Goal: Task Accomplishment & Management: Complete application form

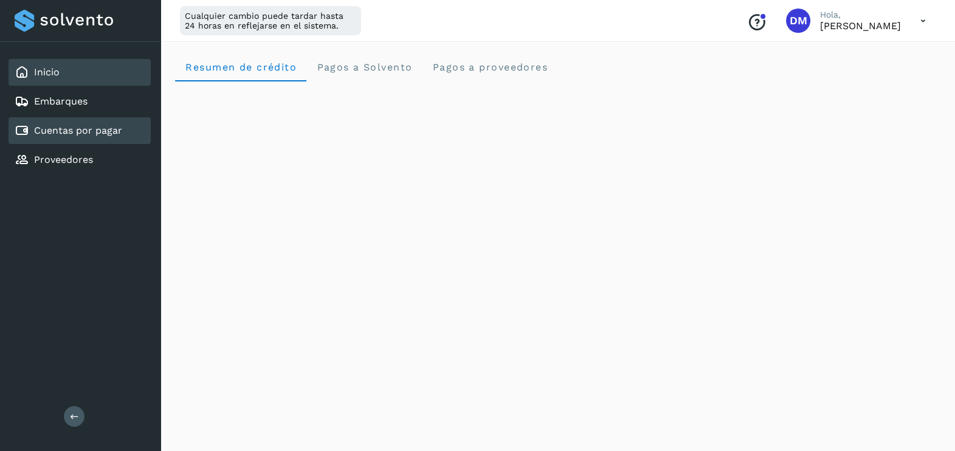
click at [66, 131] on link "Cuentas por pagar" at bounding box center [78, 131] width 88 height 12
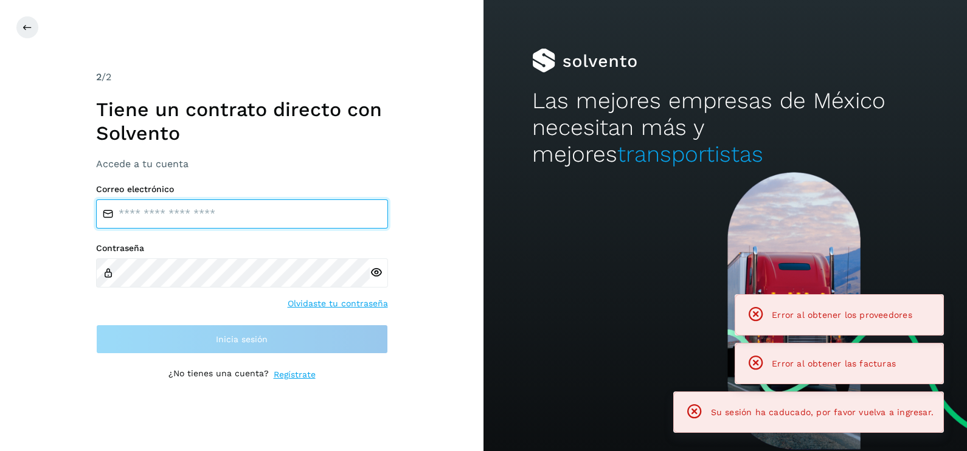
type input "**********"
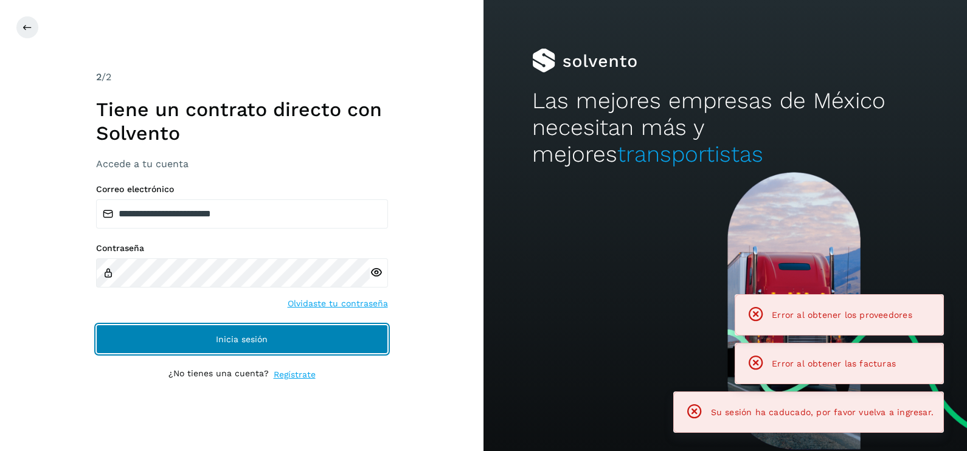
click at [167, 331] on button "Inicia sesión" at bounding box center [242, 339] width 292 height 29
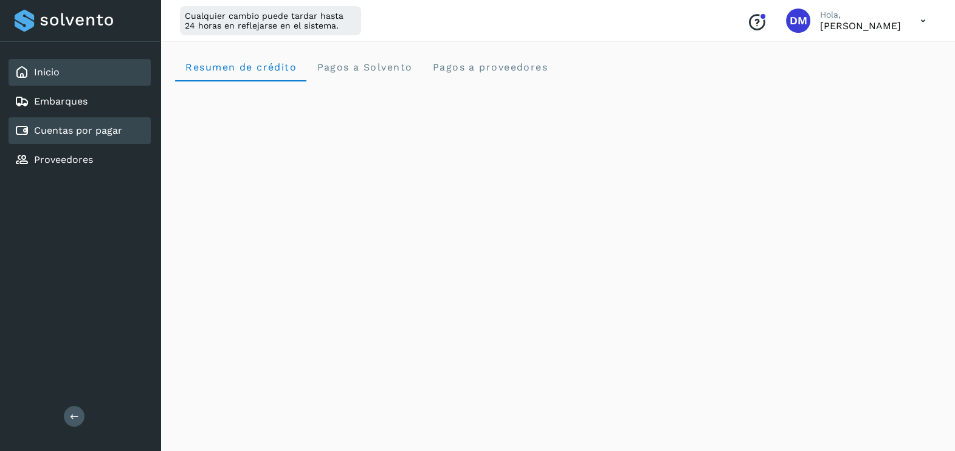
click at [88, 128] on link "Cuentas por pagar" at bounding box center [78, 131] width 88 height 12
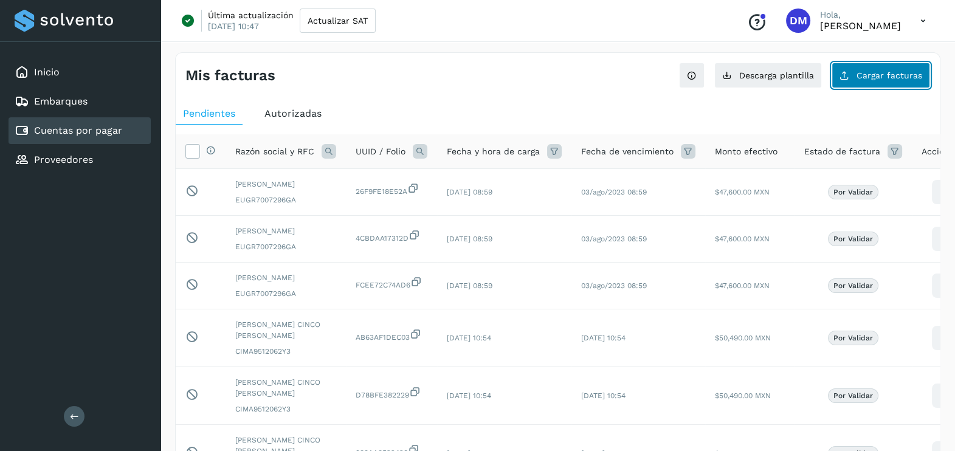
click at [889, 76] on span "Cargar facturas" at bounding box center [890, 75] width 66 height 9
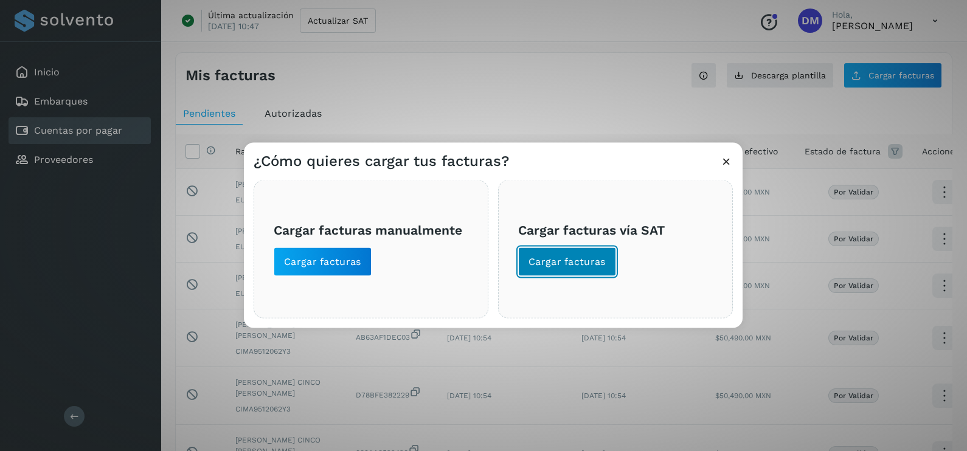
click at [541, 260] on span "Cargar facturas" at bounding box center [566, 261] width 77 height 13
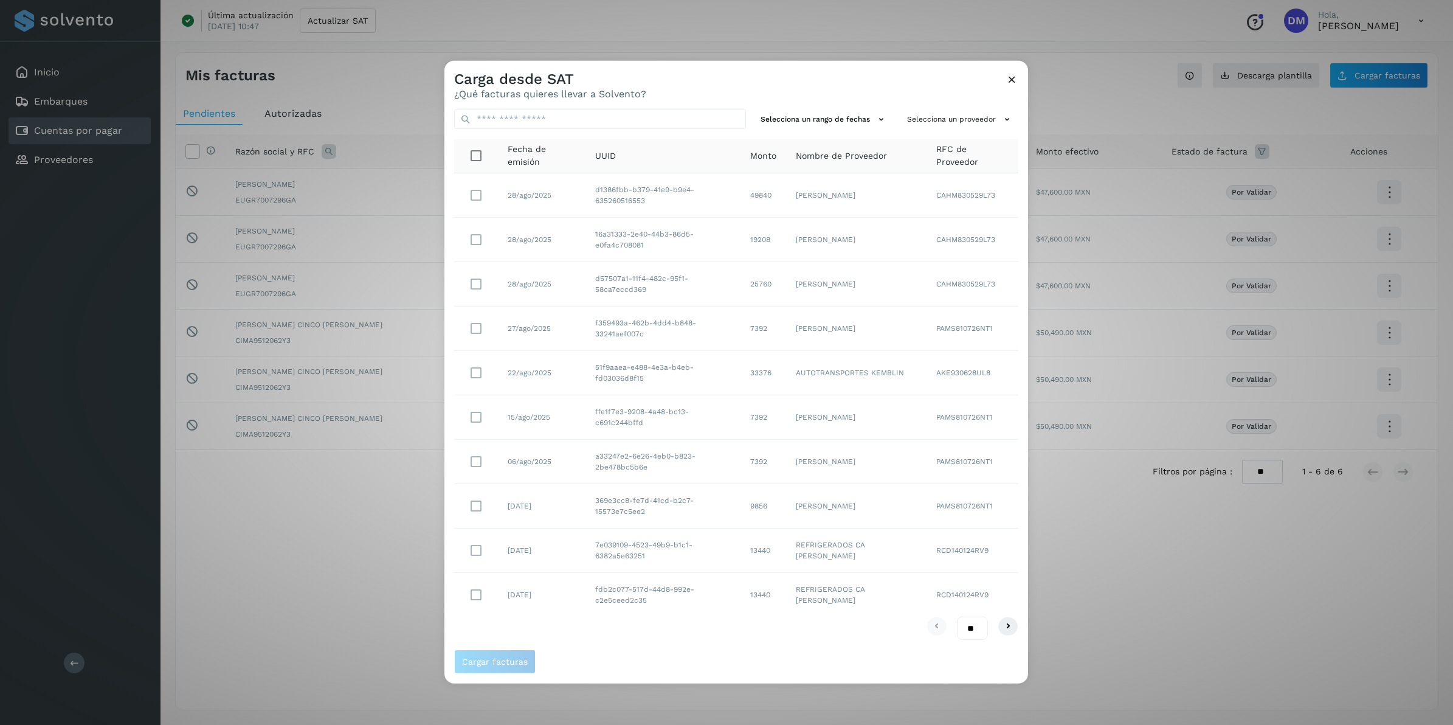
click at [955, 82] on icon at bounding box center [1012, 79] width 13 height 13
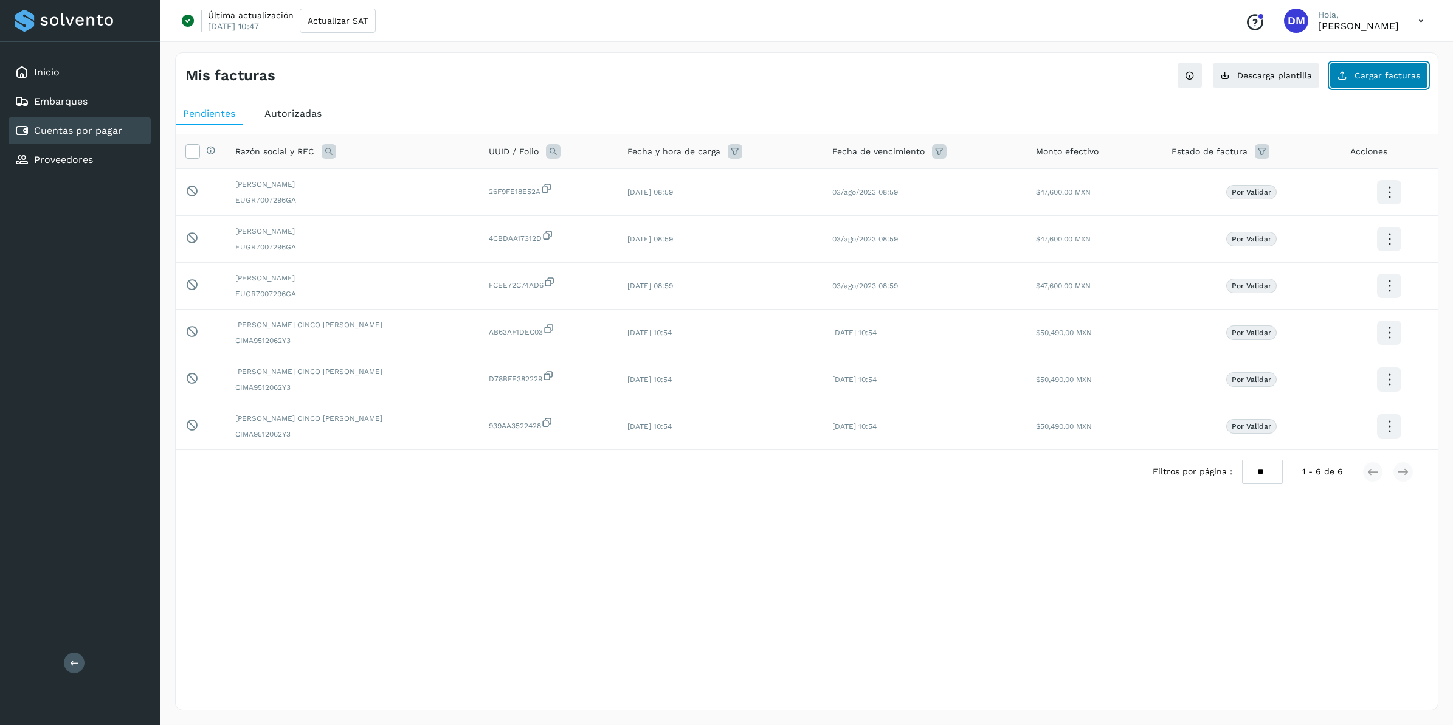
click at [955, 77] on span "Cargar facturas" at bounding box center [1388, 75] width 66 height 9
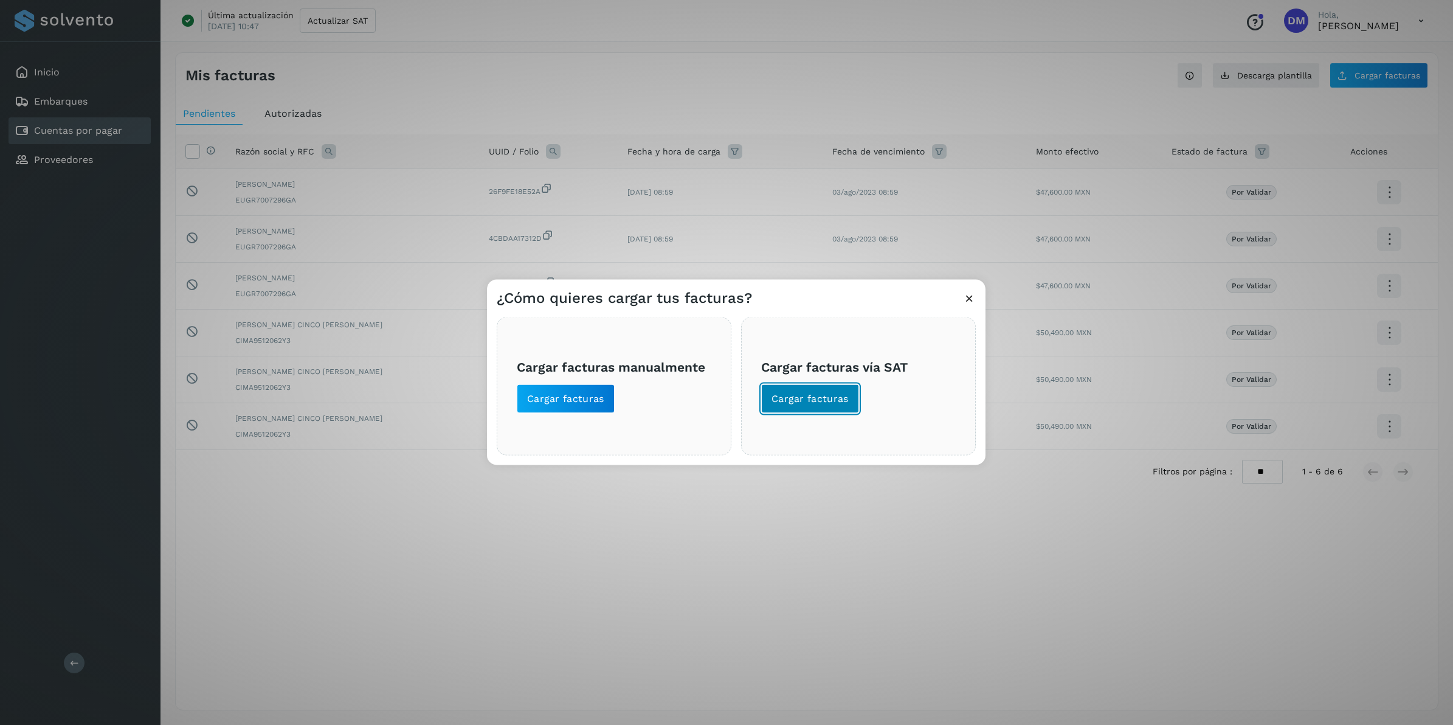
click at [817, 390] on button "Cargar facturas" at bounding box center [810, 398] width 98 height 29
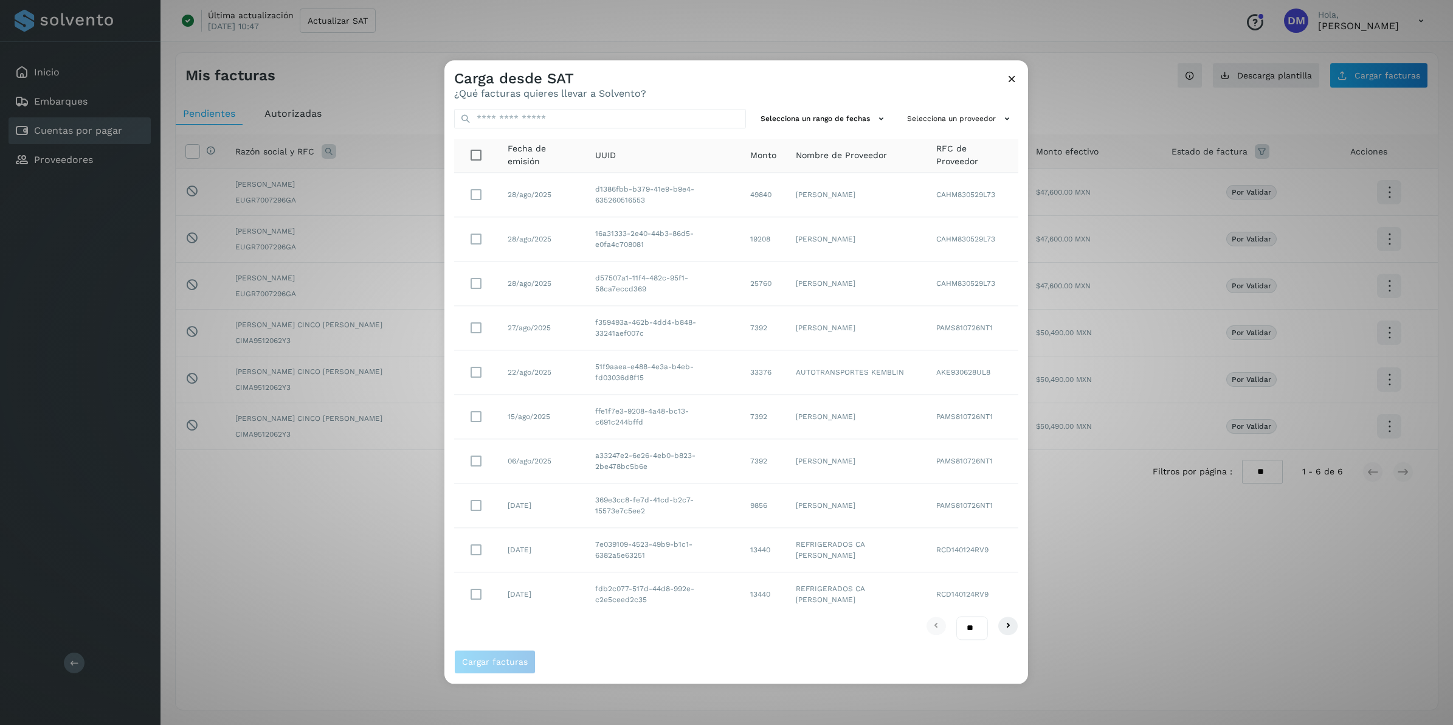
click at [775, 81] on div "Carga desde SAT ¿Qué facturas quieres llevar a Solvento?" at bounding box center [736, 79] width 584 height 39
click at [494, 451] on span "Cargar facturas" at bounding box center [495, 662] width 66 height 9
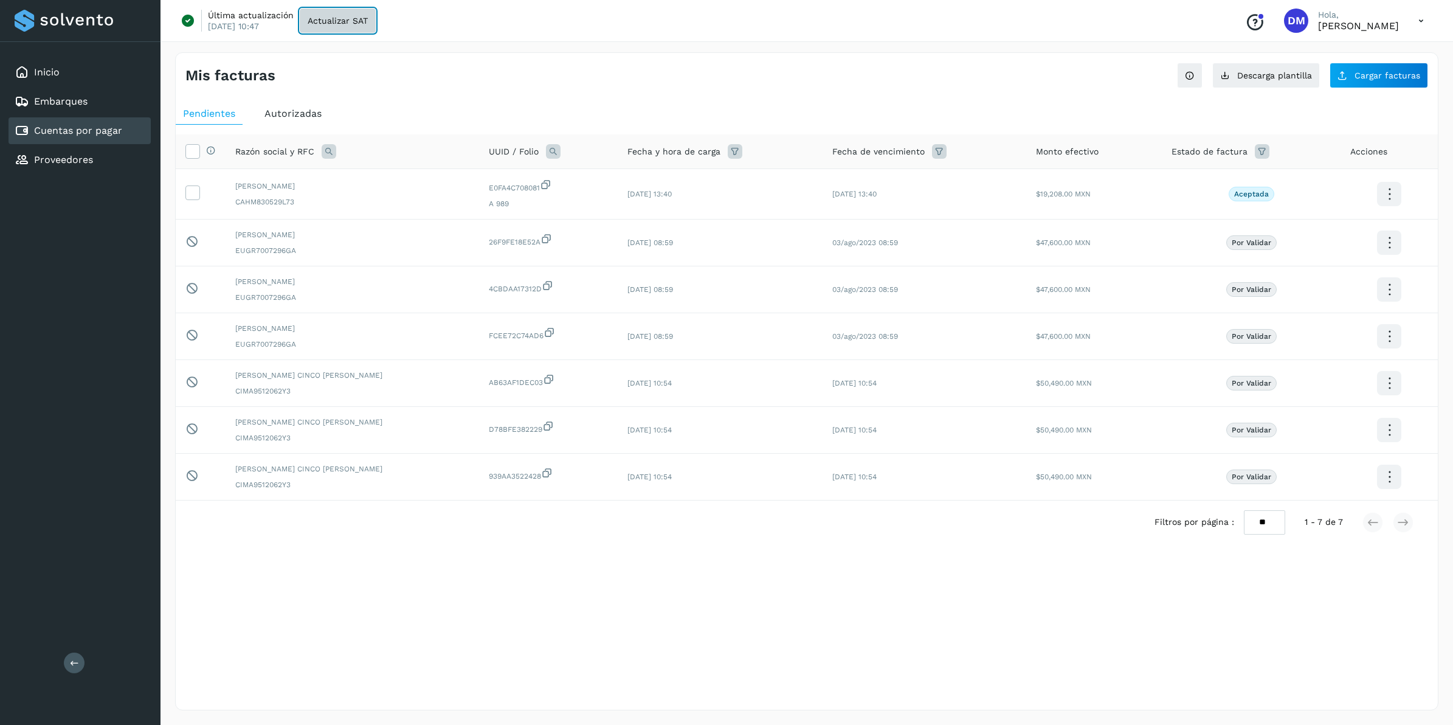
click at [326, 18] on span "Actualizar SAT" at bounding box center [338, 20] width 60 height 9
click at [347, 451] on div "Selecciona todas las facturas disponibles para autorización Razón social y RFC …" at bounding box center [807, 358] width 1262 height 449
click at [347, 451] on div "Filtros por página : ** ** ** 1 - 7 de 7" at bounding box center [807, 521] width 1262 height 43
click at [64, 72] on div "Inicio" at bounding box center [80, 72] width 142 height 27
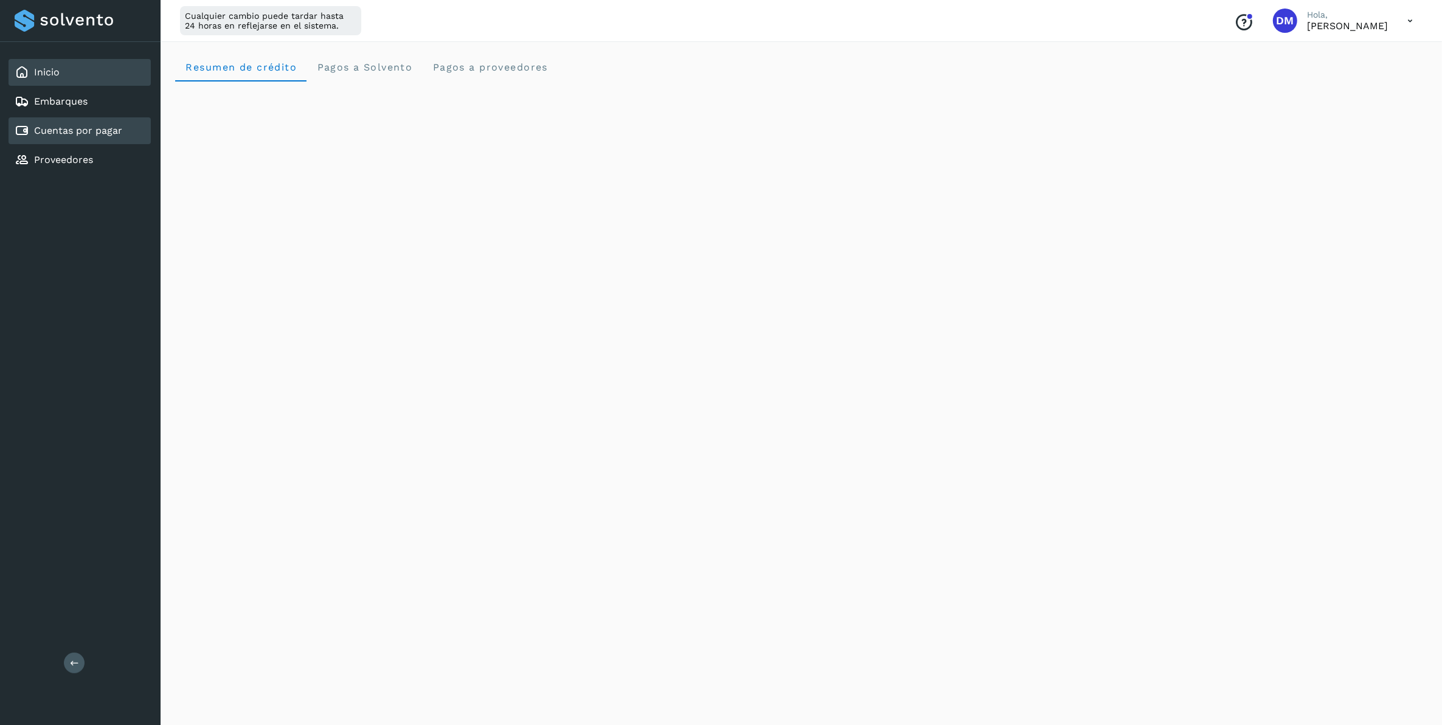
click at [102, 139] on div "Cuentas por pagar" at bounding box center [80, 130] width 142 height 27
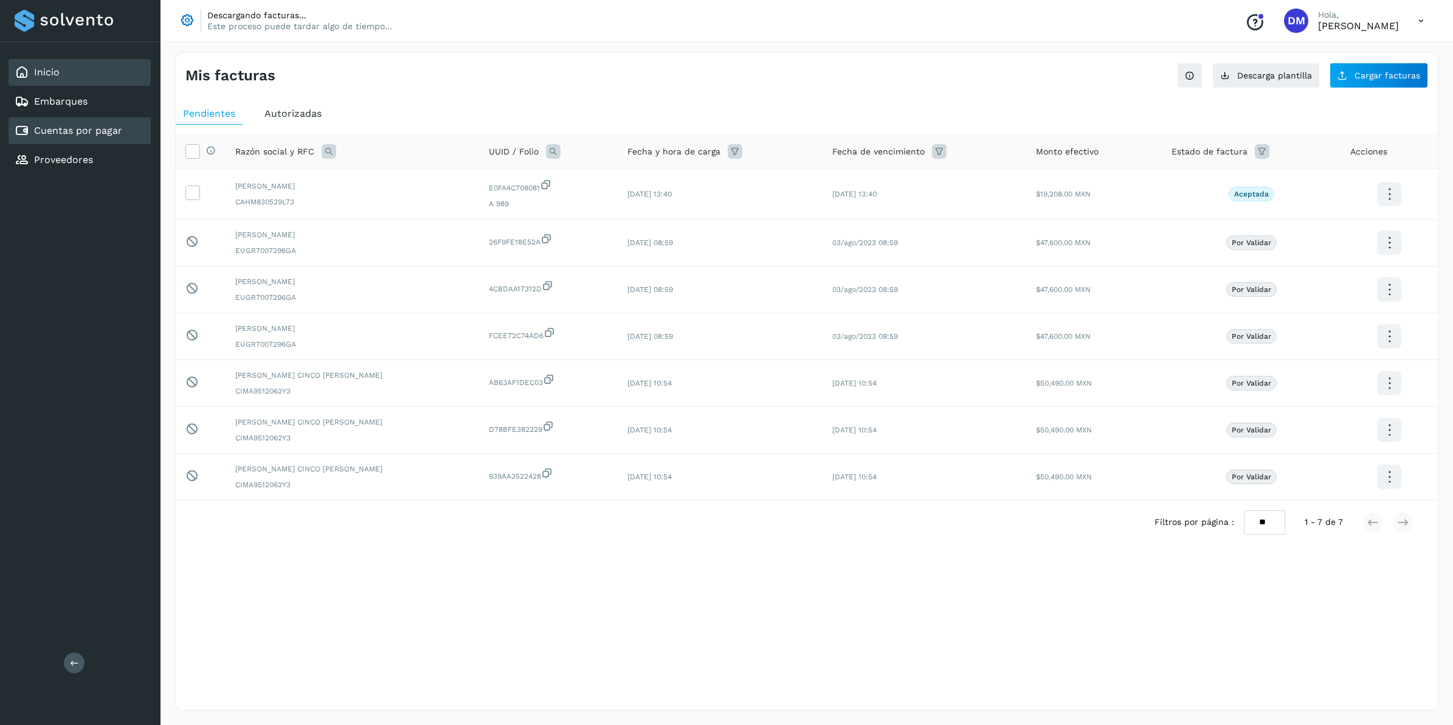
click at [77, 71] on div "Inicio" at bounding box center [80, 72] width 142 height 27
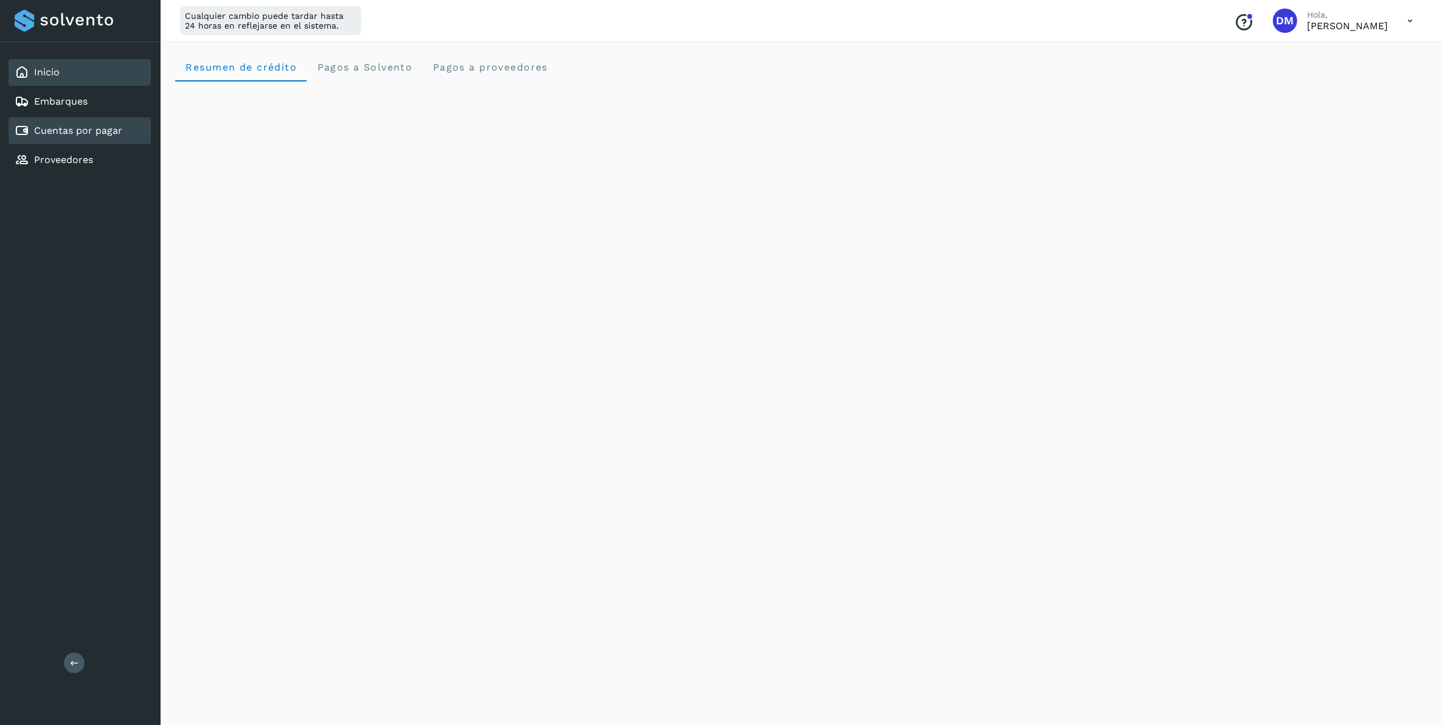
click at [83, 132] on link "Cuentas por pagar" at bounding box center [78, 131] width 88 height 12
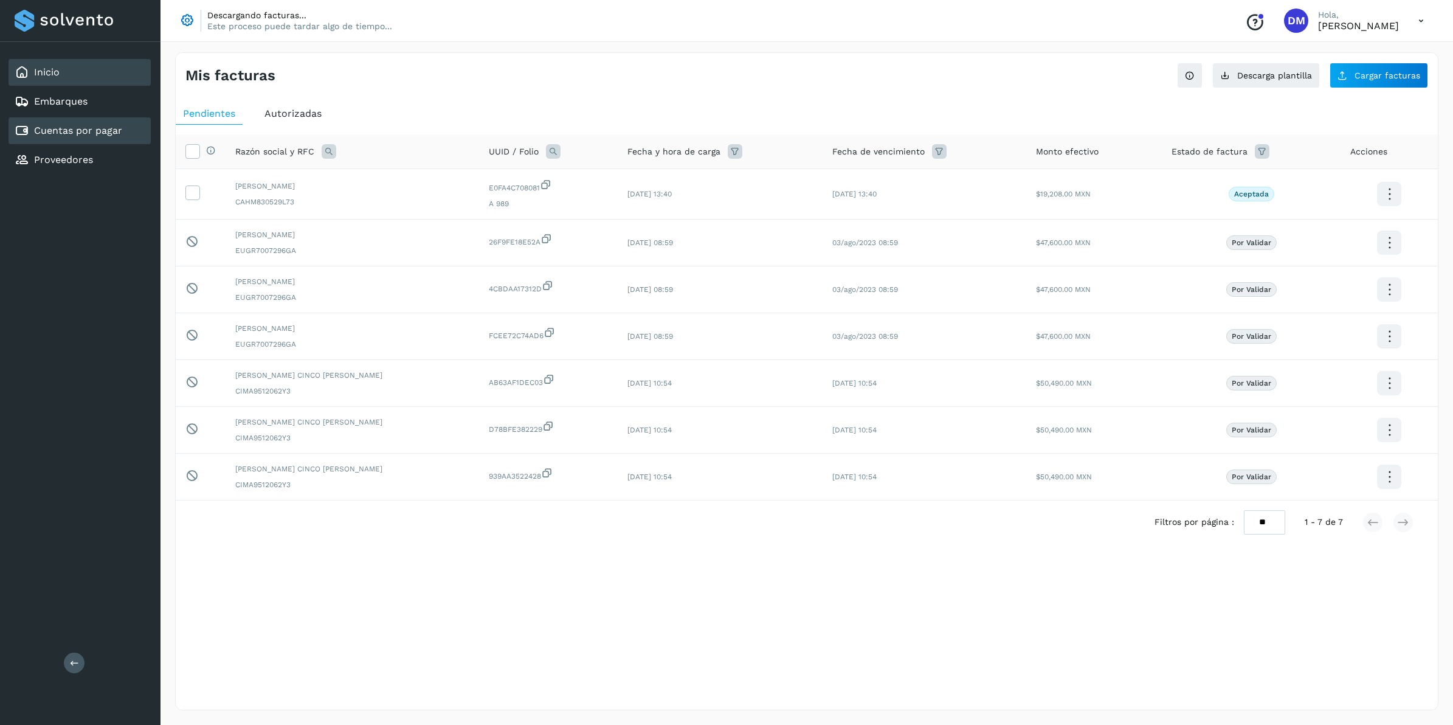
click at [59, 79] on div "Inicio" at bounding box center [80, 72] width 142 height 27
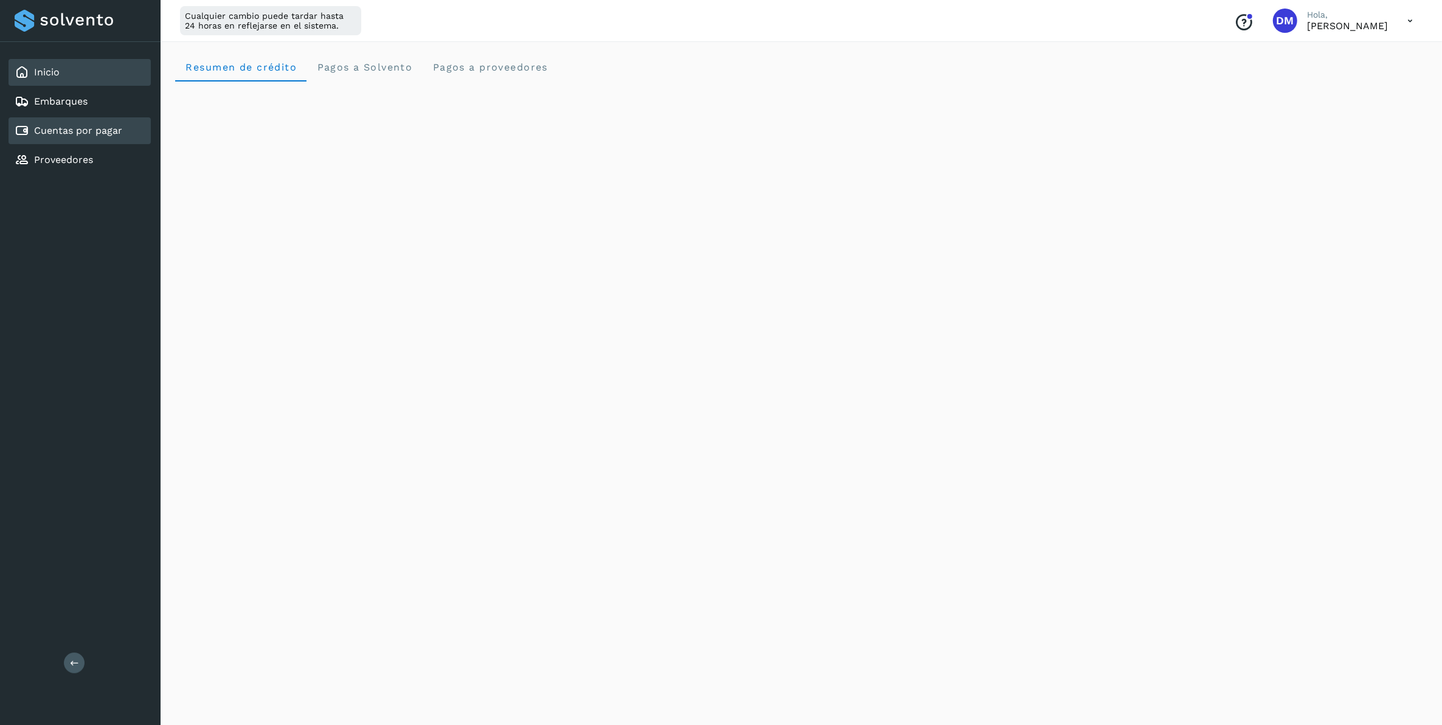
click at [89, 125] on link "Cuentas por pagar" at bounding box center [78, 131] width 88 height 12
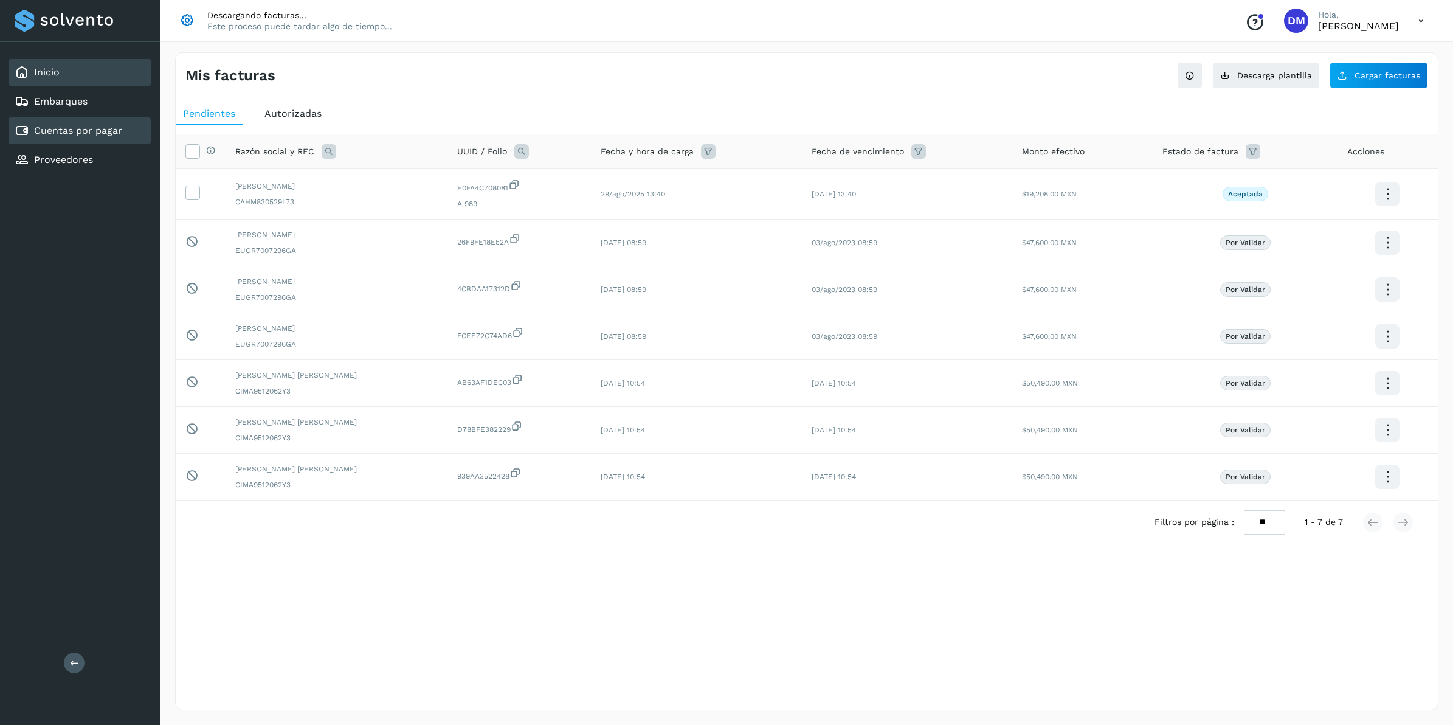
click at [61, 81] on div "Inicio" at bounding box center [80, 72] width 142 height 27
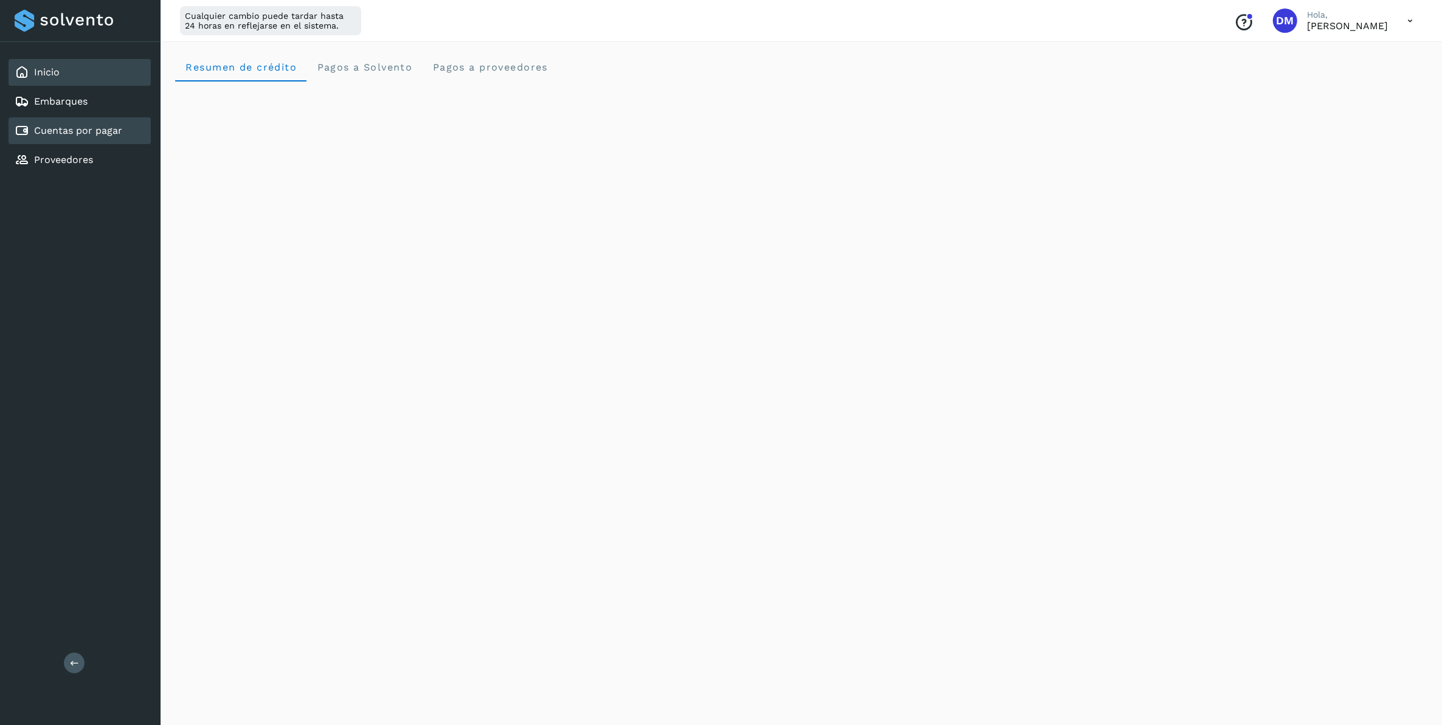
click at [49, 134] on link "Cuentas por pagar" at bounding box center [78, 131] width 88 height 12
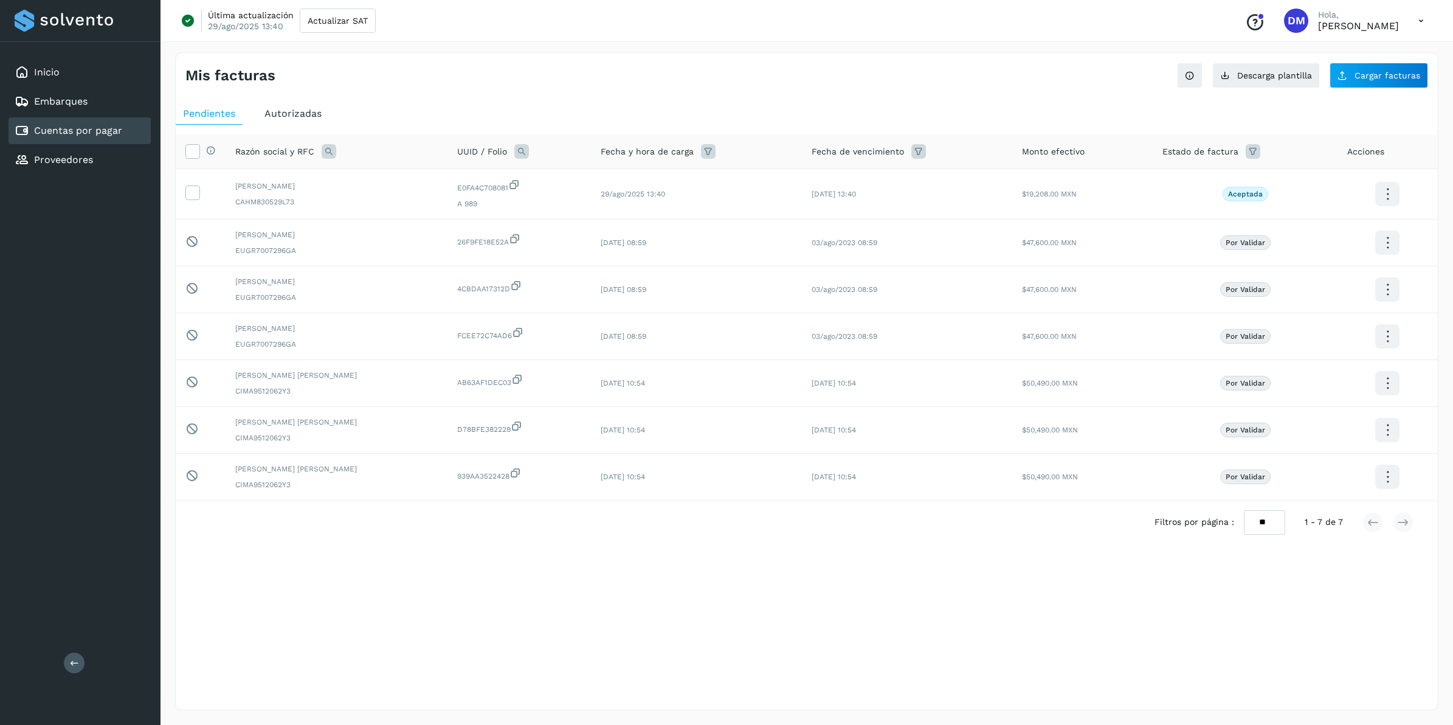
click at [289, 120] on div "Autorizadas" at bounding box center [293, 114] width 72 height 22
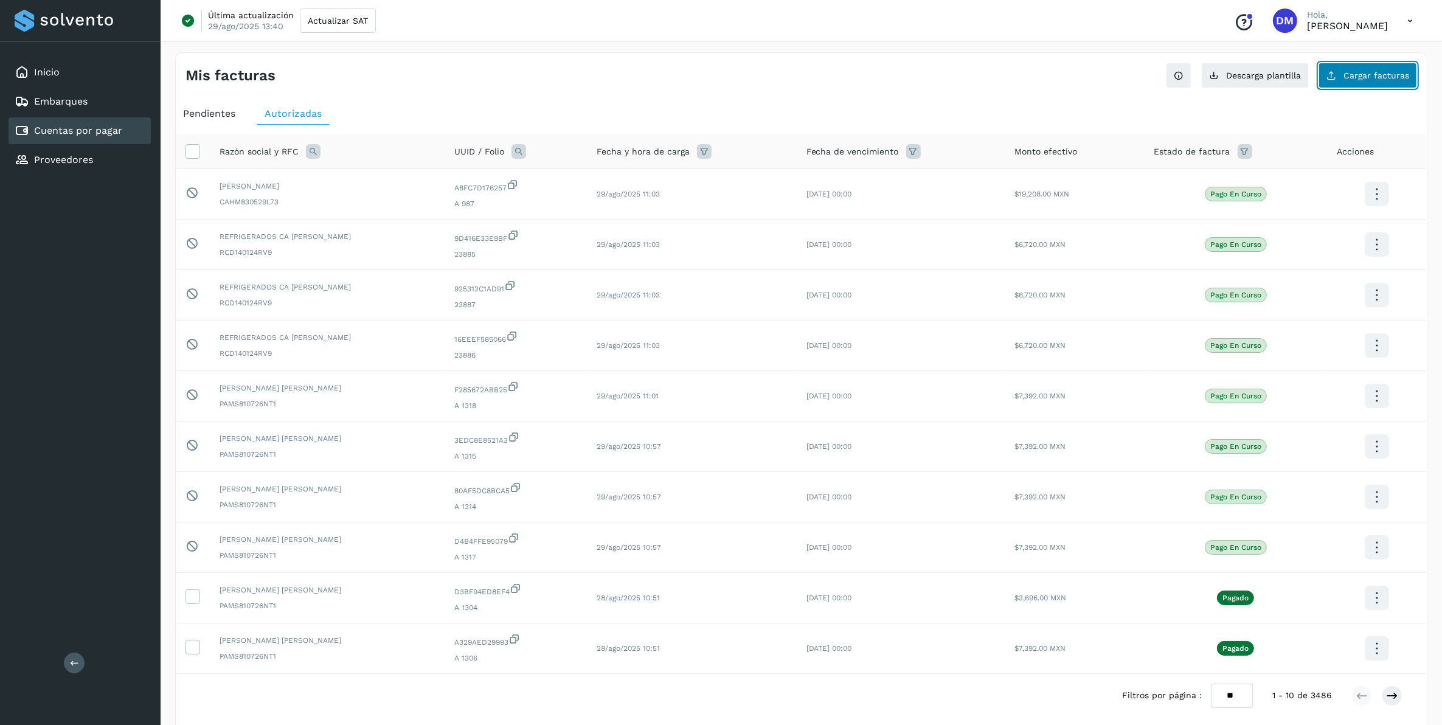
click at [1369, 73] on span "Cargar facturas" at bounding box center [1376, 75] width 66 height 9
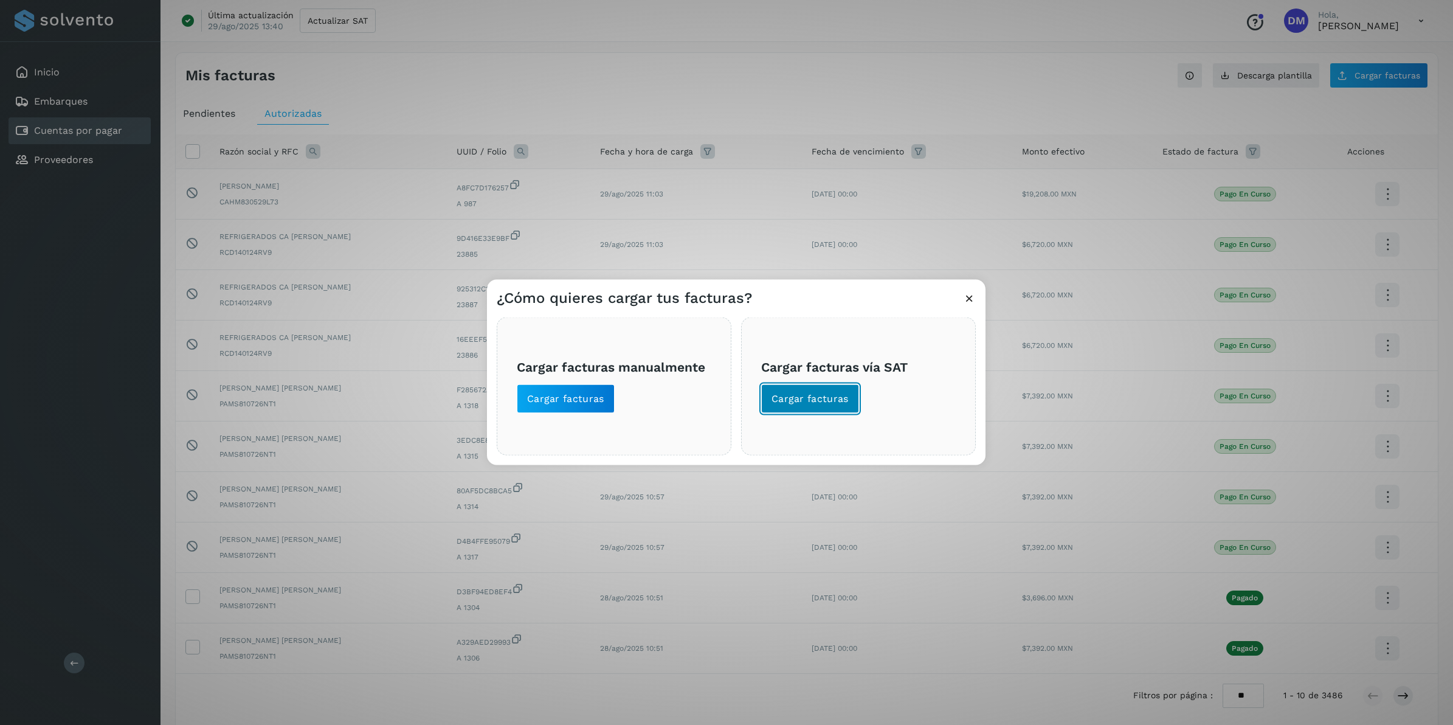
click at [849, 390] on button "Cargar facturas" at bounding box center [810, 398] width 98 height 29
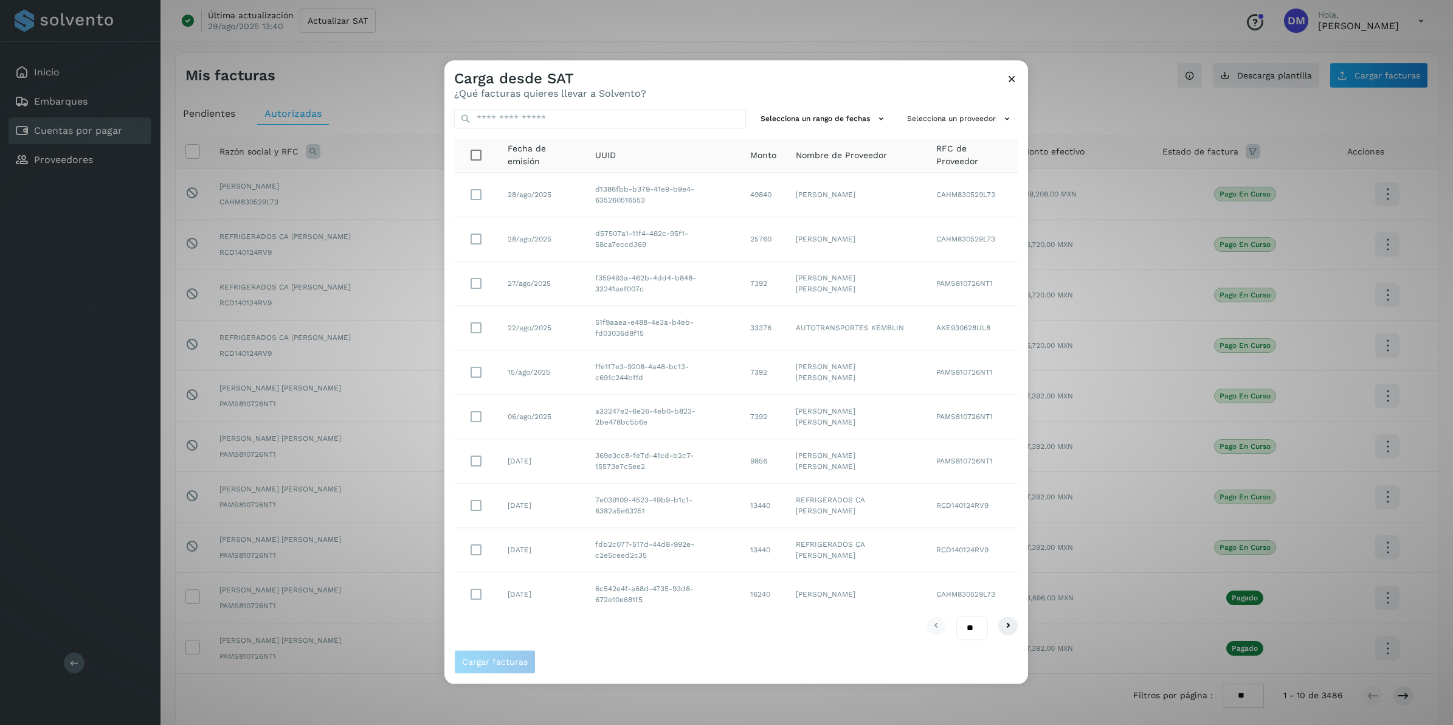
click at [1009, 81] on icon at bounding box center [1012, 78] width 13 height 13
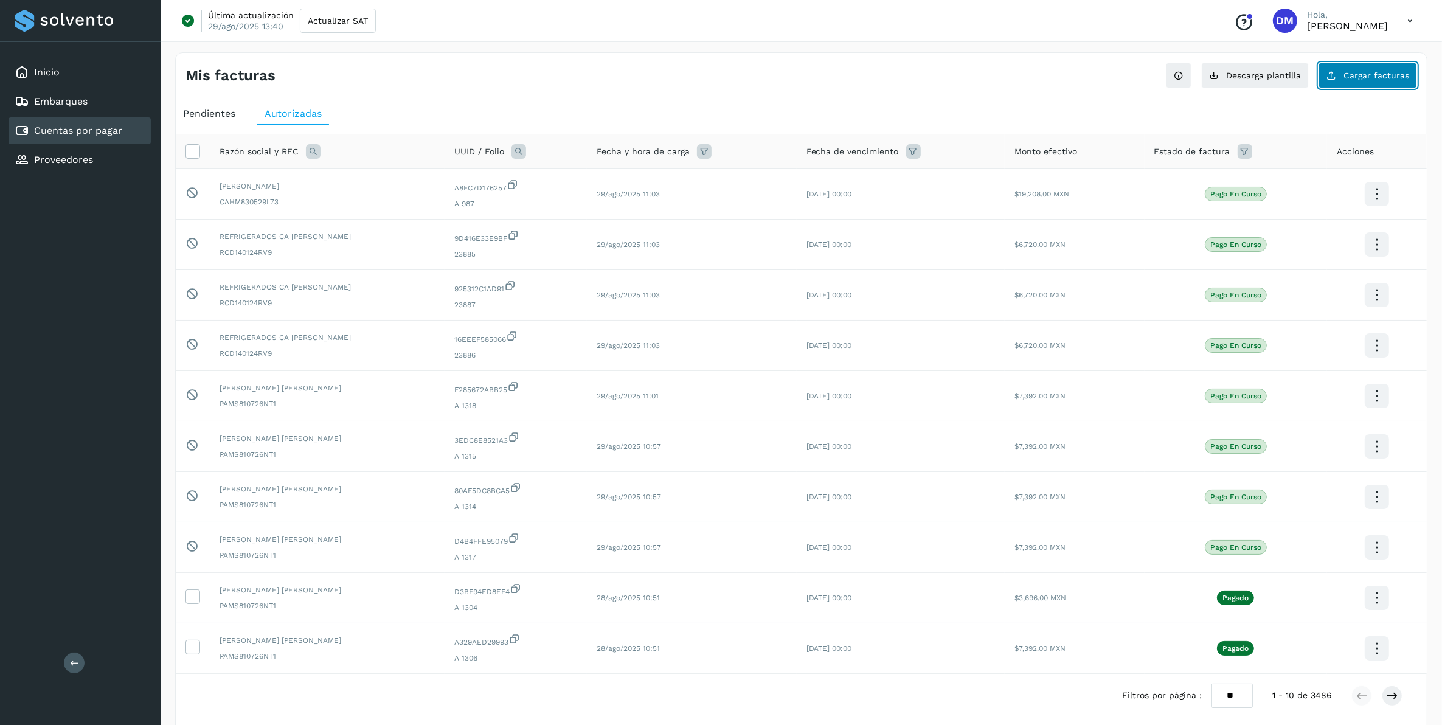
click at [1381, 74] on span "Cargar facturas" at bounding box center [1376, 75] width 66 height 9
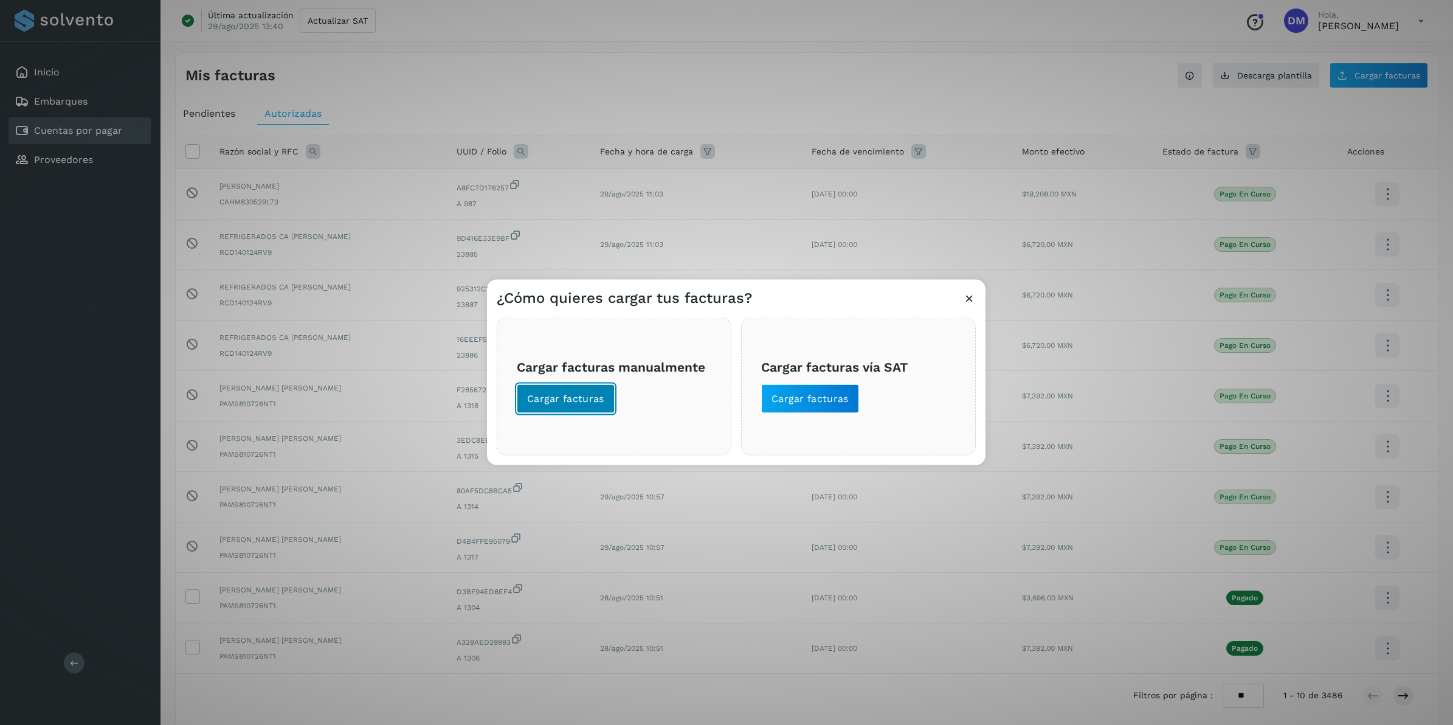
click at [573, 397] on span "Cargar facturas" at bounding box center [565, 398] width 77 height 13
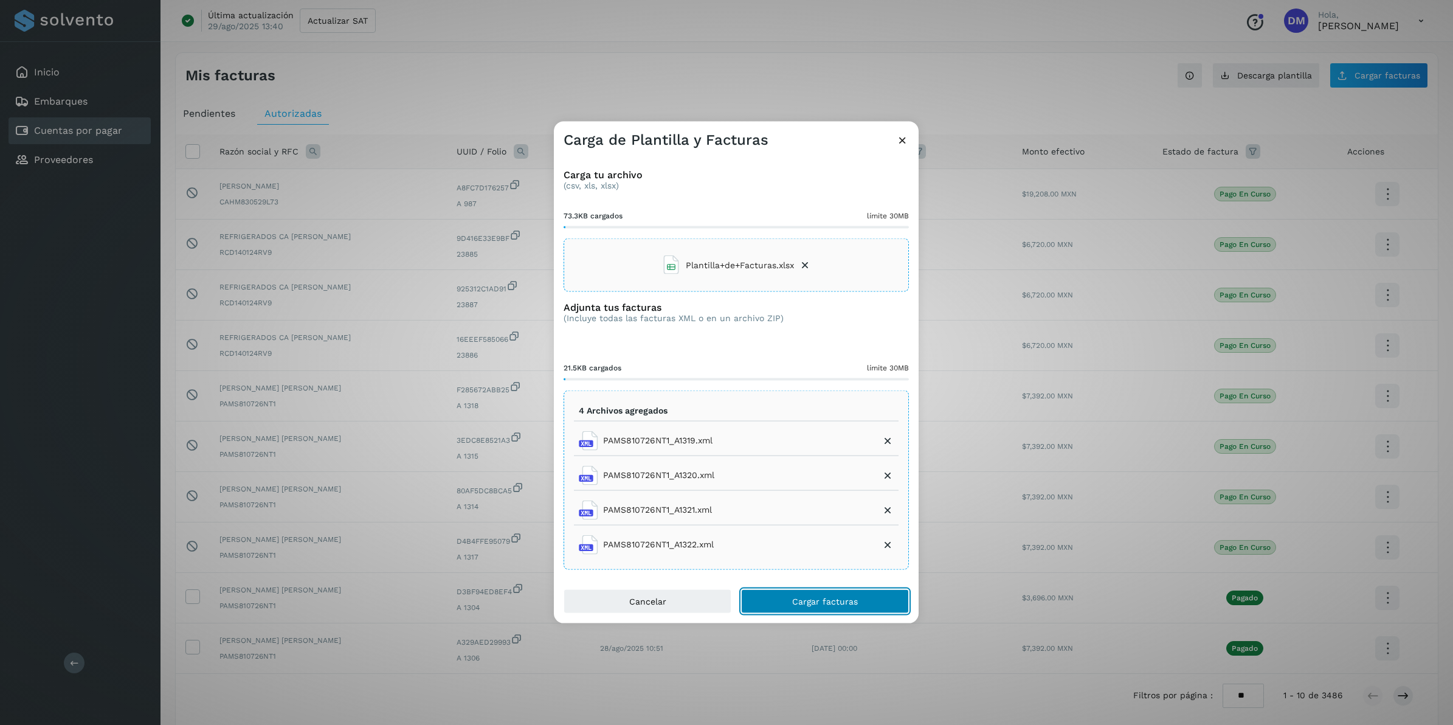
click at [810, 610] on button "Cargar facturas" at bounding box center [825, 601] width 168 height 24
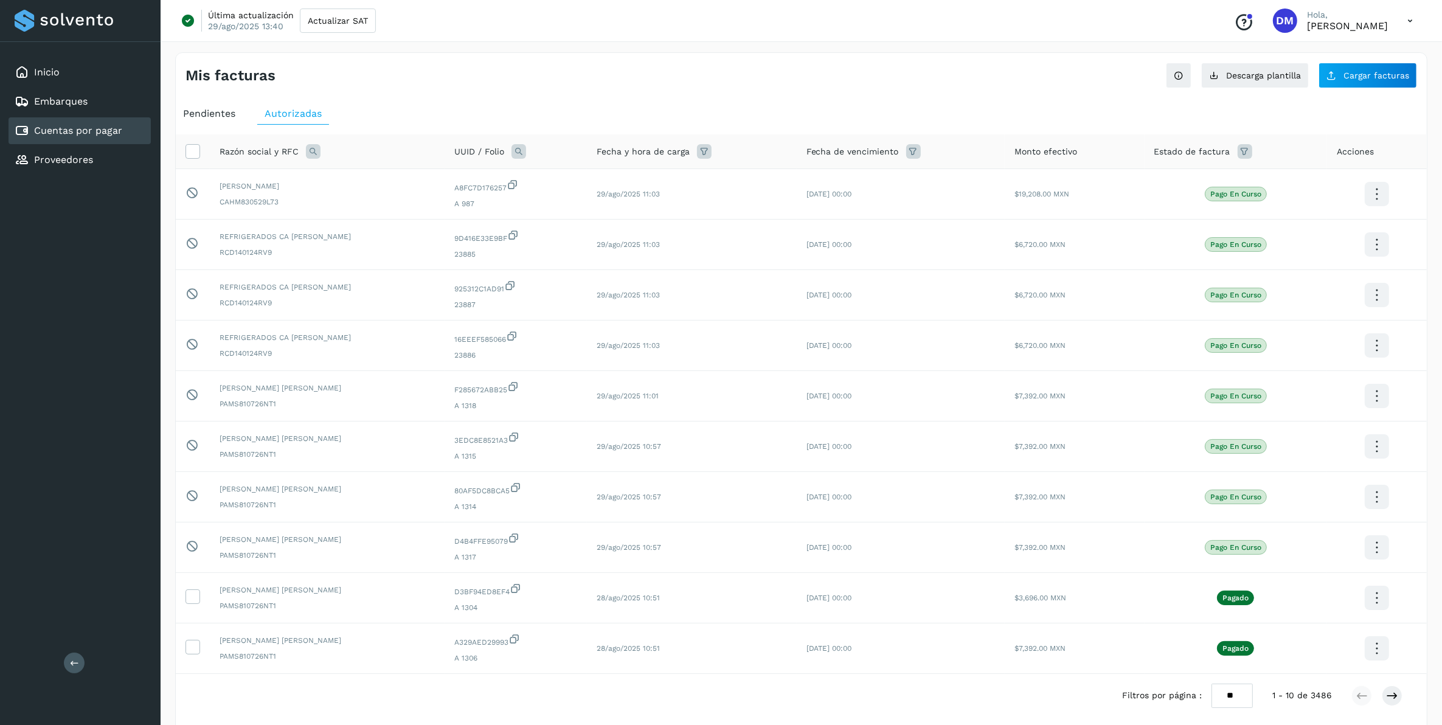
click at [217, 114] on span "Pendientes" at bounding box center [209, 114] width 52 height 12
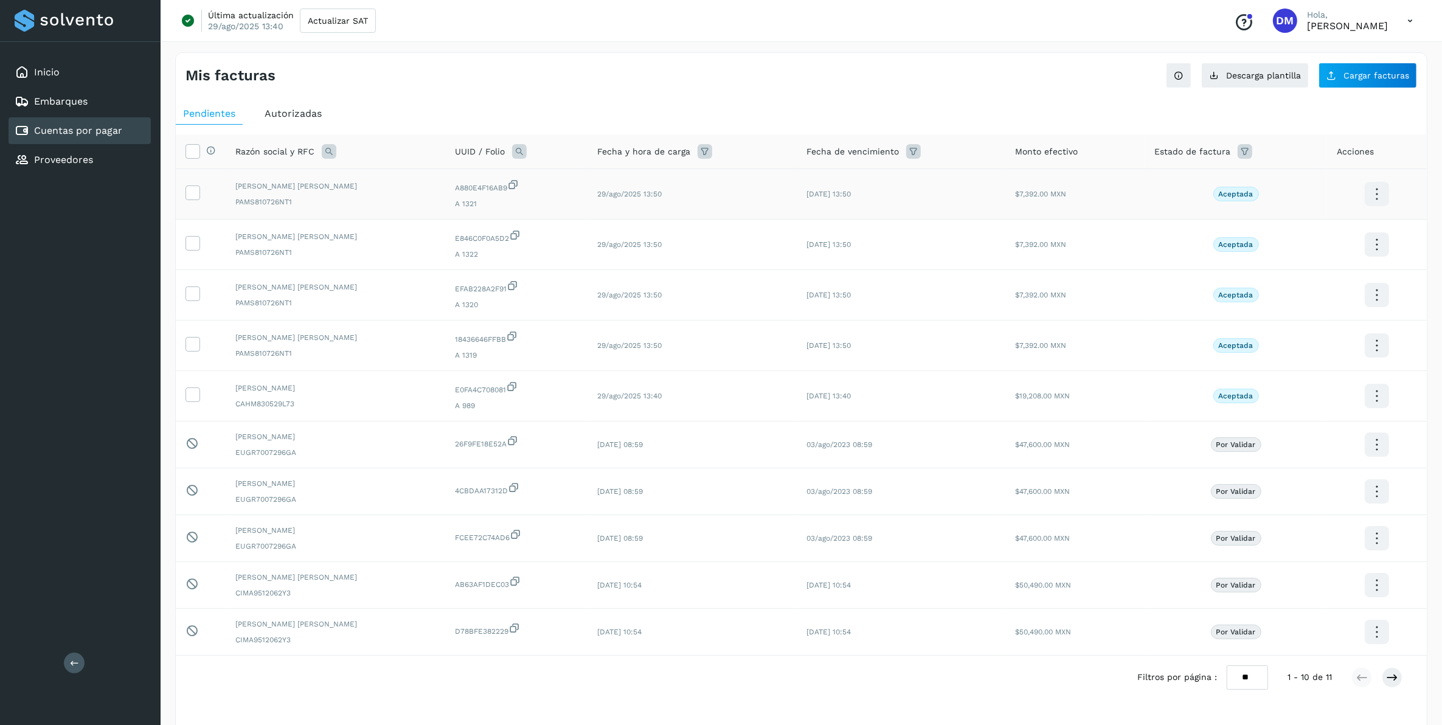
click at [199, 188] on div at bounding box center [192, 192] width 15 height 15
click at [196, 196] on icon at bounding box center [192, 191] width 13 height 13
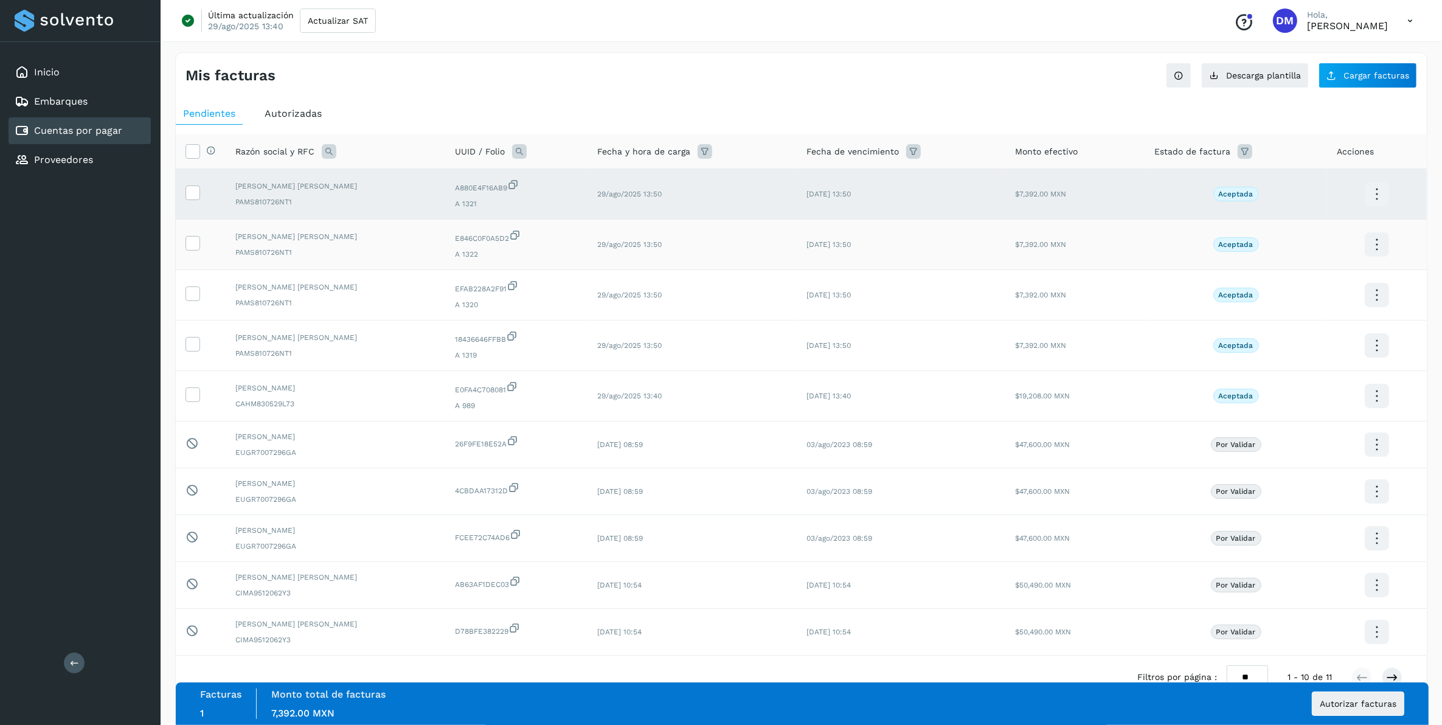
click at [195, 235] on td at bounding box center [201, 244] width 50 height 50
click at [202, 253] on td at bounding box center [201, 244] width 50 height 50
click at [189, 243] on icon at bounding box center [192, 242] width 13 height 13
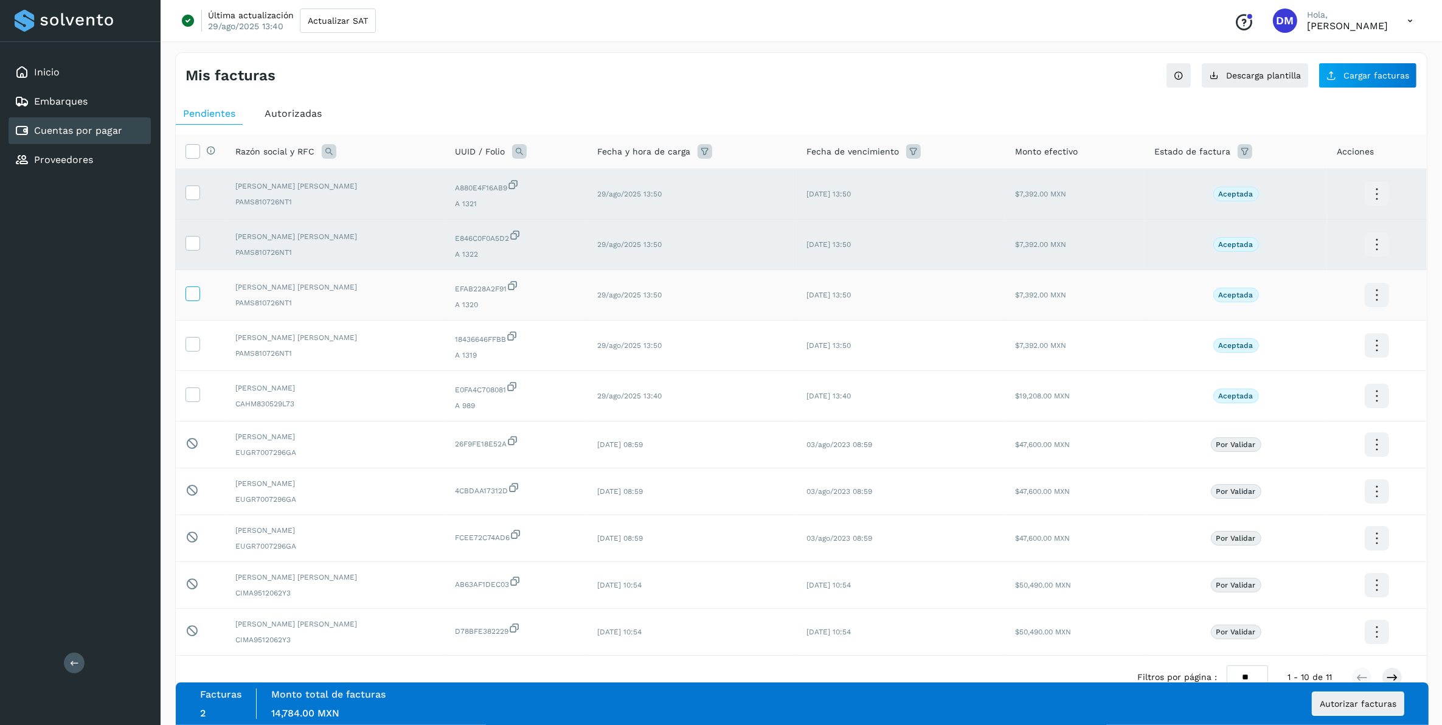
click at [199, 297] on label at bounding box center [192, 293] width 15 height 15
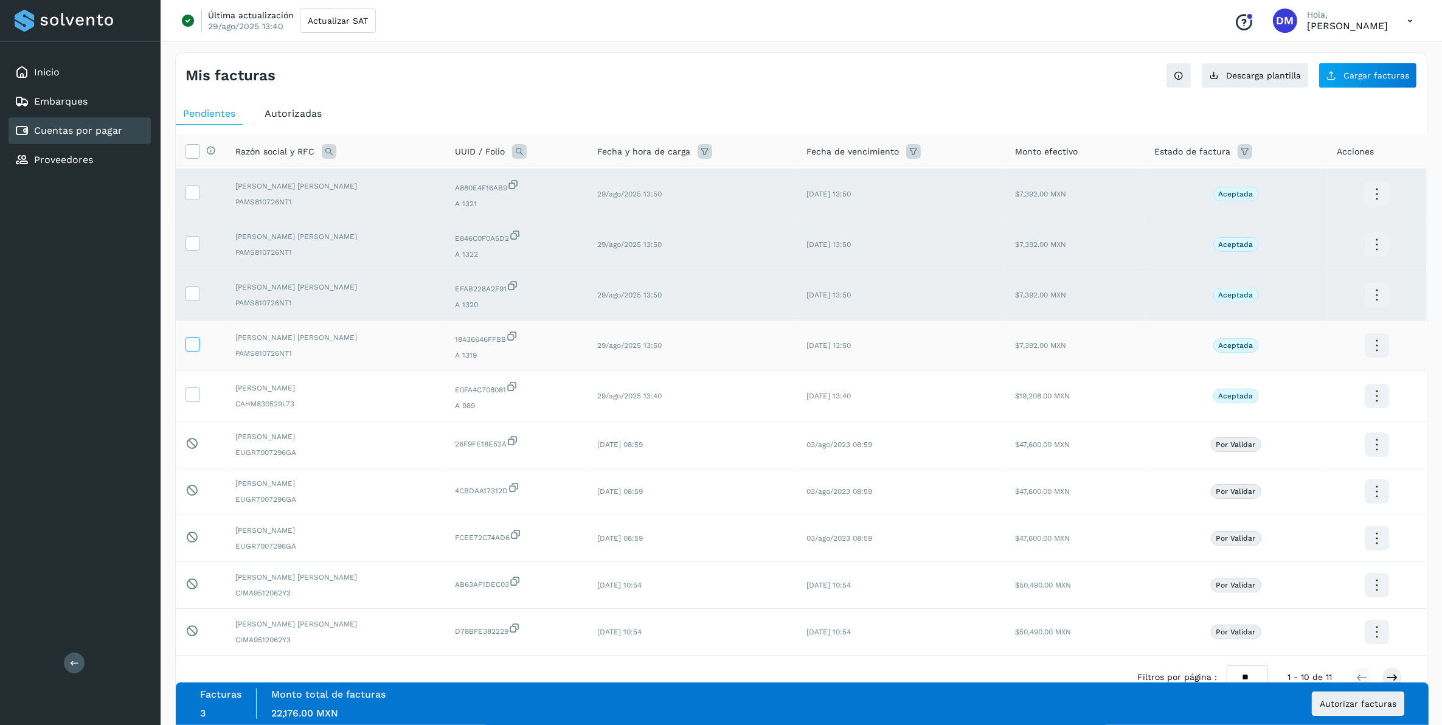
click at [190, 350] on icon at bounding box center [192, 343] width 13 height 13
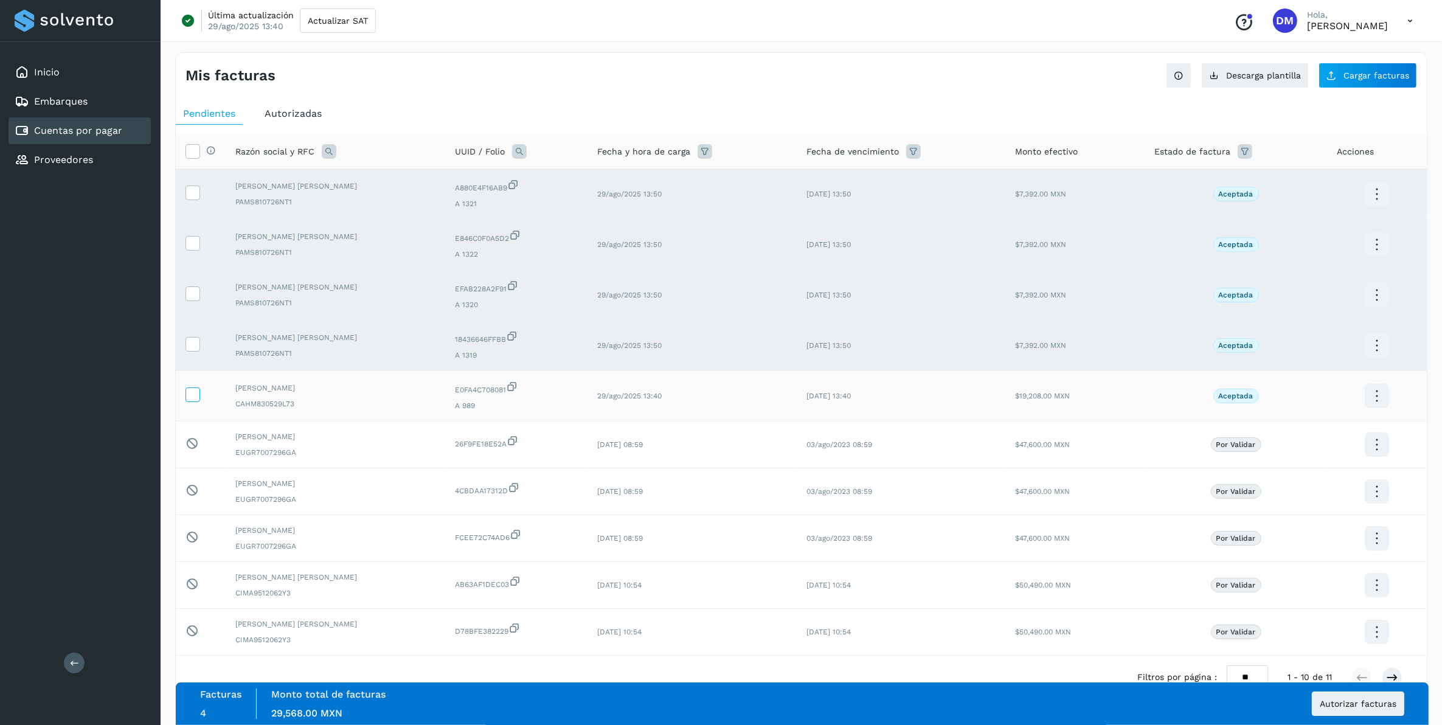
click at [193, 395] on icon at bounding box center [192, 393] width 13 height 13
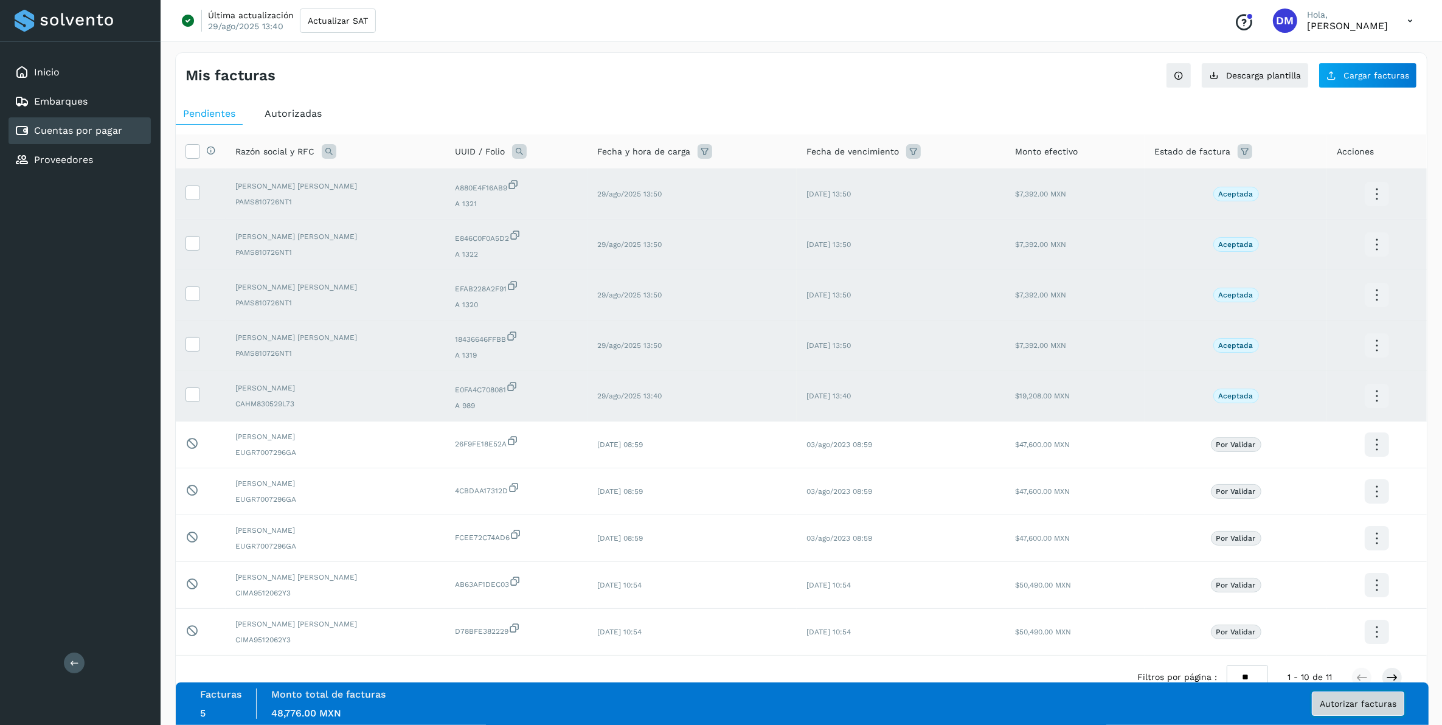
click at [1354, 709] on button "Autorizar facturas" at bounding box center [1357, 703] width 92 height 24
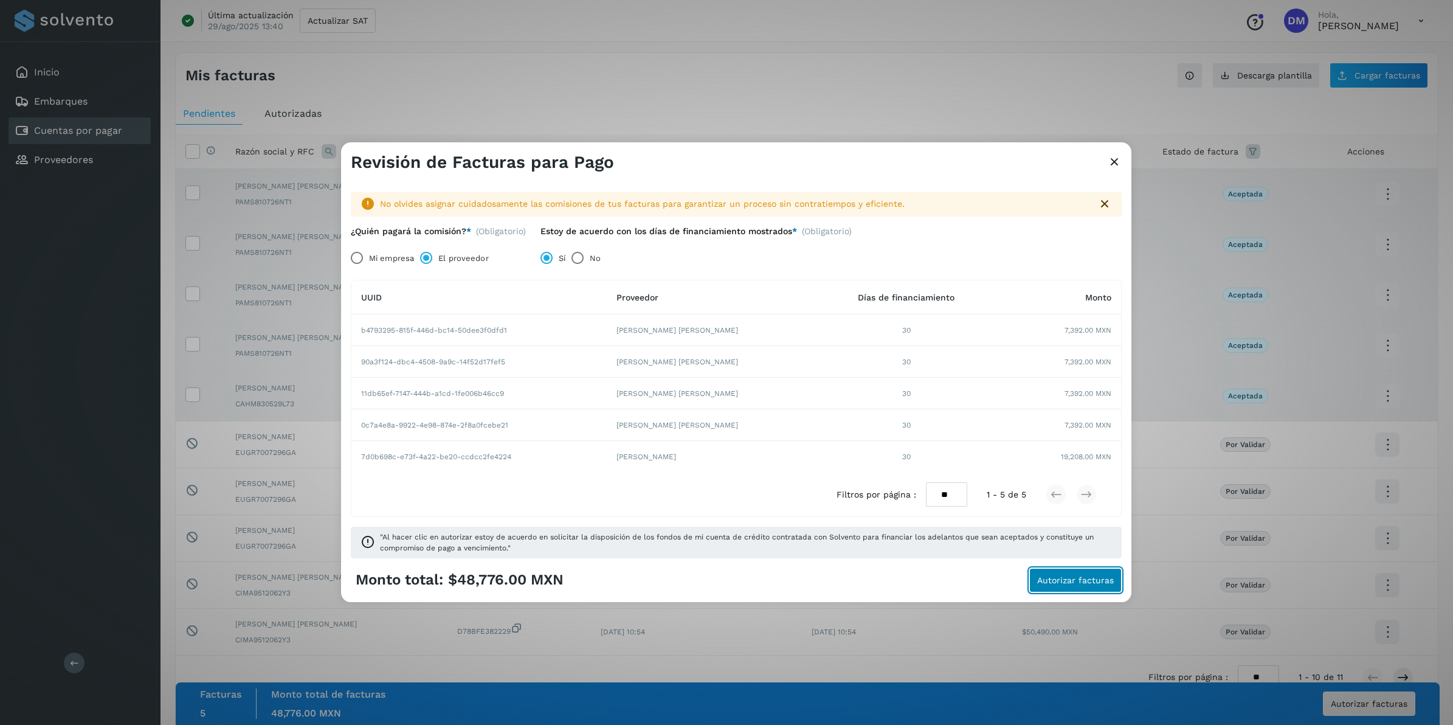
click at [1071, 578] on span "Autorizar facturas" at bounding box center [1075, 580] width 77 height 9
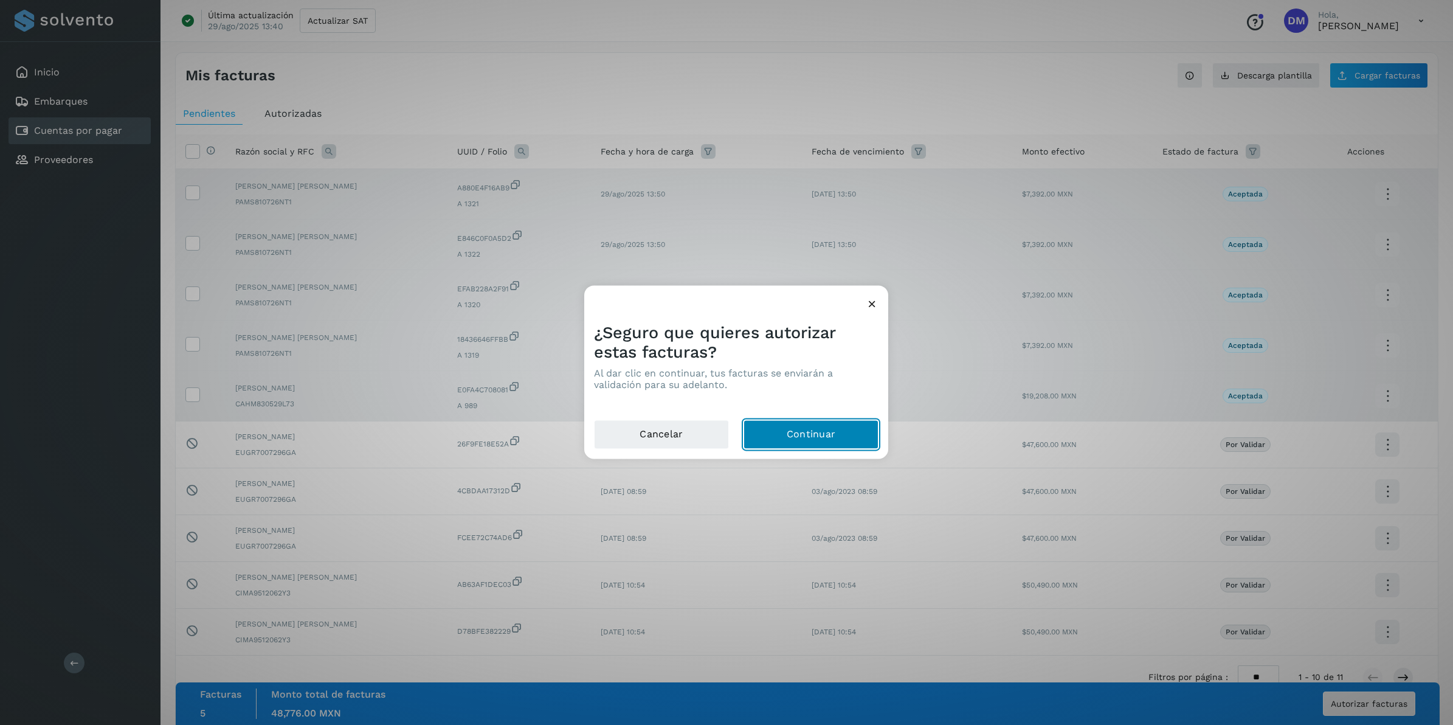
click at [807, 437] on button "Continuar" at bounding box center [811, 434] width 135 height 29
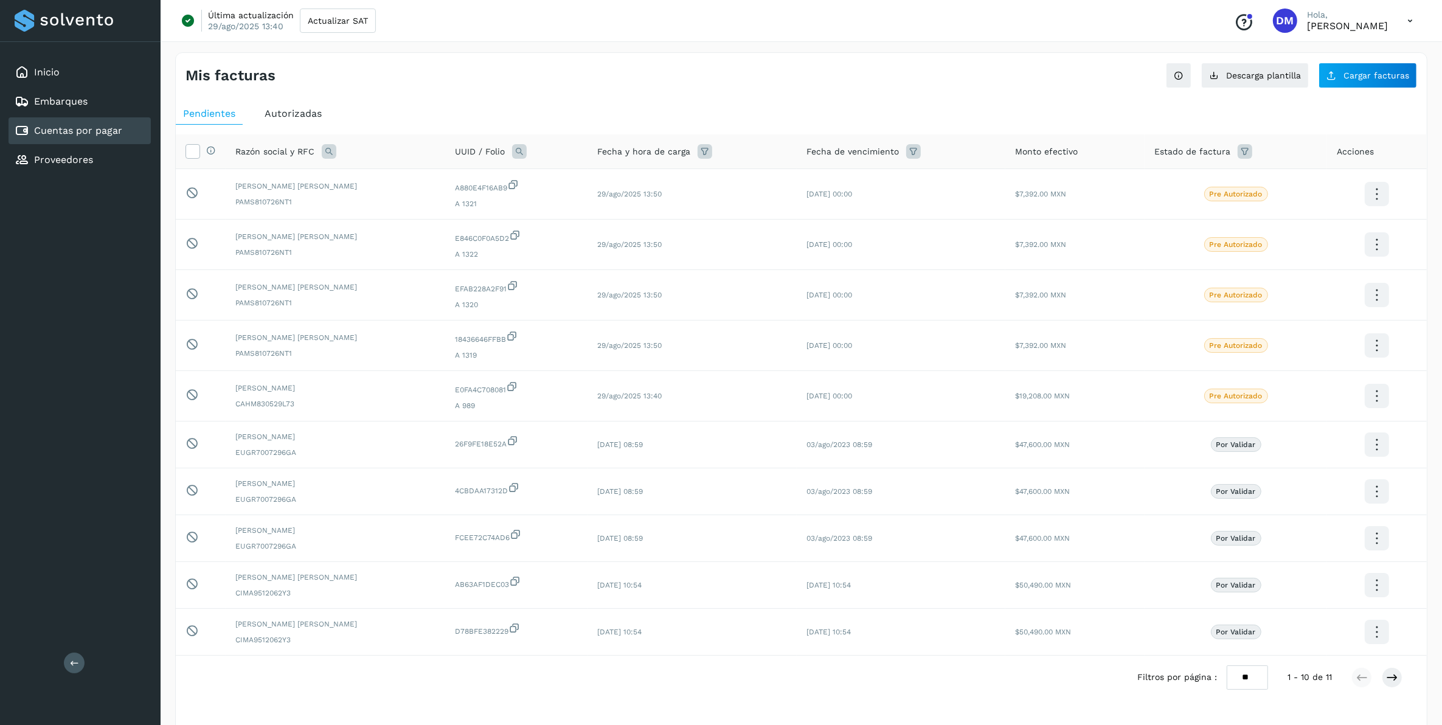
click at [229, 109] on span "Pendientes" at bounding box center [209, 114] width 52 height 12
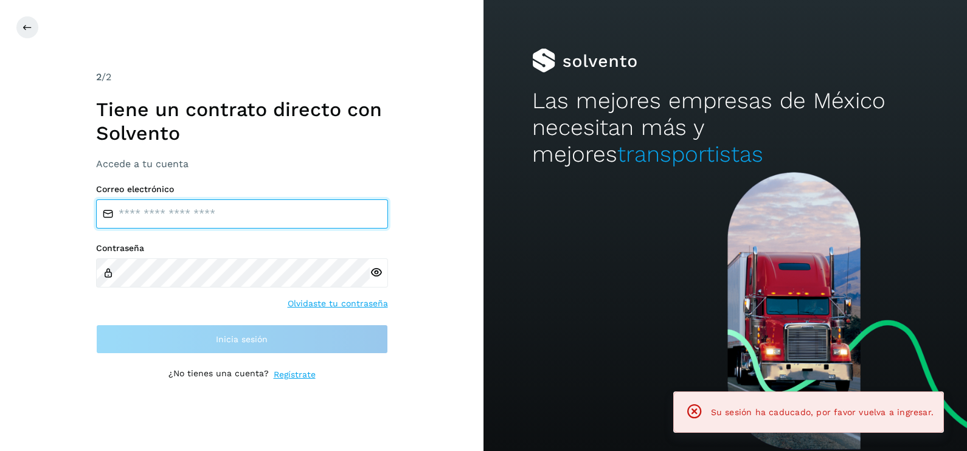
type input "**********"
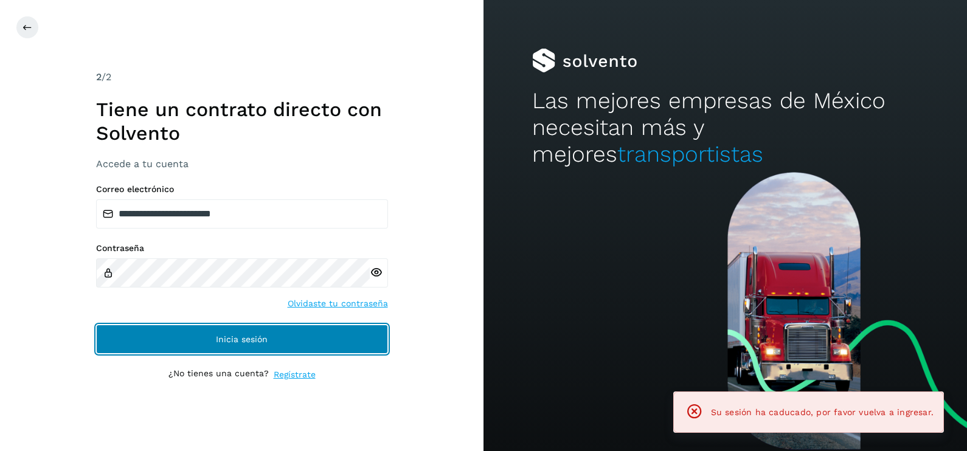
click at [194, 339] on button "Inicia sesión" at bounding box center [242, 339] width 292 height 29
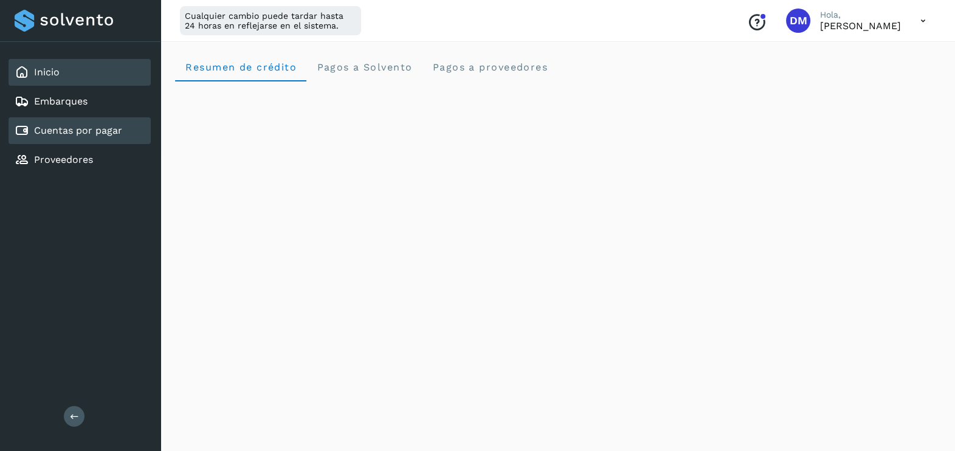
click at [64, 130] on link "Cuentas por pagar" at bounding box center [78, 131] width 88 height 12
